Goal: Task Accomplishment & Management: Complete application form

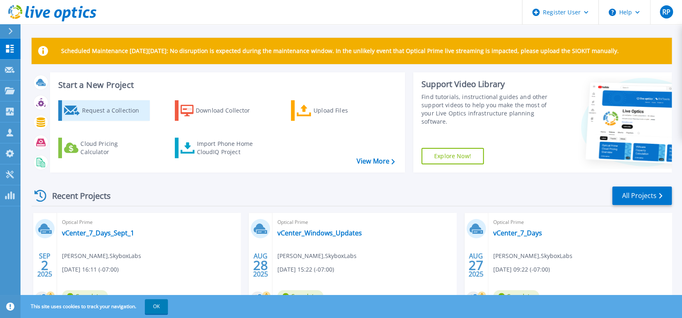
click at [124, 110] on div "Request a Collection" at bounding box center [115, 110] width 66 height 16
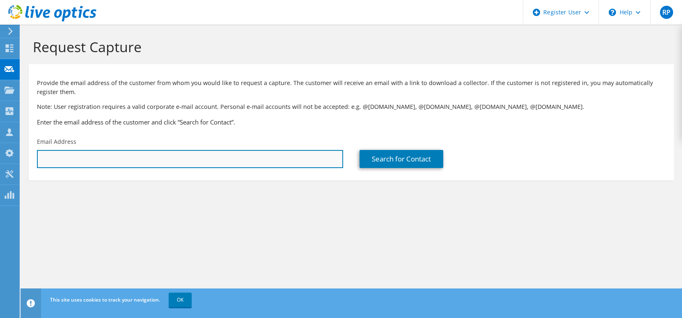
click at [60, 160] on input "text" at bounding box center [190, 159] width 306 height 18
paste input "dmitri@ofe.ca"
type input "dmitri@ofe.ca"
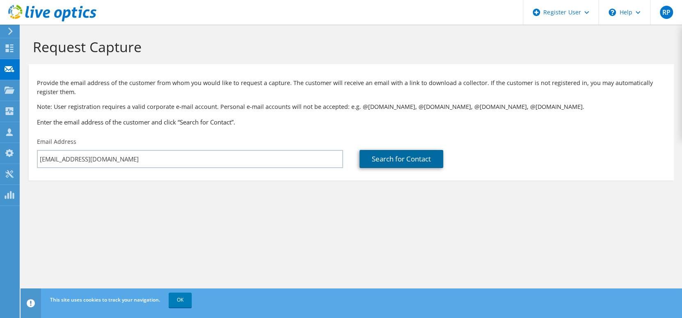
click at [409, 163] on link "Search for Contact" at bounding box center [402, 159] width 84 height 18
type input "OPPORTUNITIES FOR EMPLOYMENT"
type input "DMITRI"
type input "Spivak"
type input "Canada"
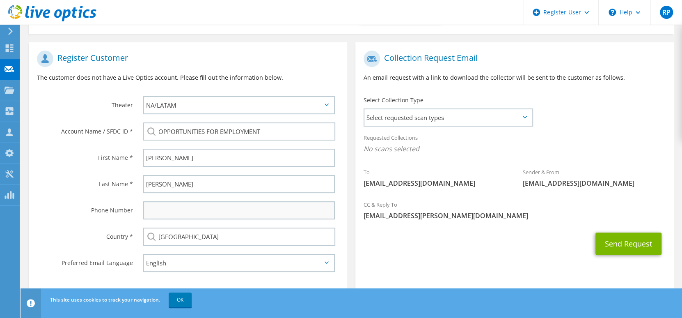
scroll to position [156, 0]
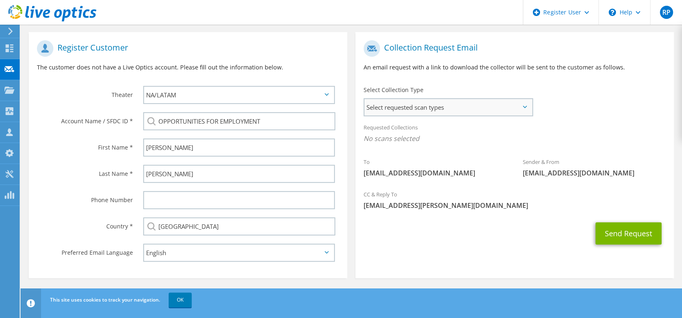
click at [410, 103] on span "Select requested scan types" at bounding box center [447, 107] width 167 height 16
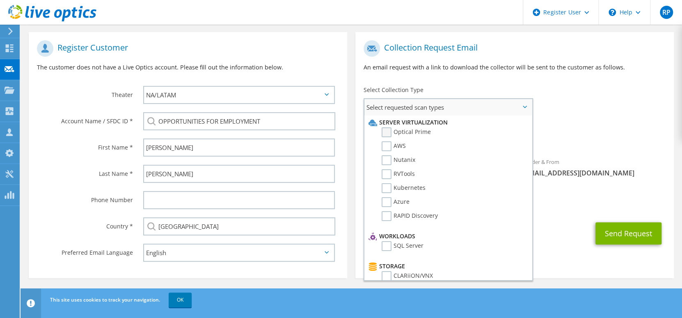
click at [400, 133] on label "Optical Prime" at bounding box center [406, 132] width 49 height 10
click at [0, 0] on input "Optical Prime" at bounding box center [0, 0] width 0 height 0
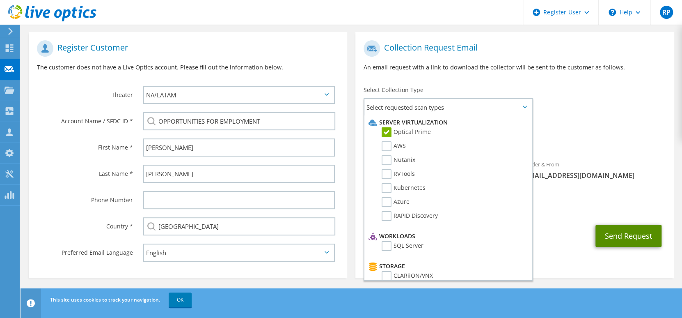
click at [620, 235] on button "Send Request" at bounding box center [629, 236] width 66 height 22
